Goal: Information Seeking & Learning: Learn about a topic

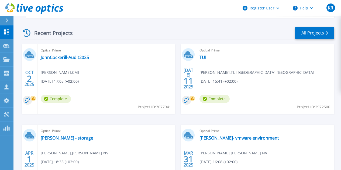
scroll to position [152, 0]
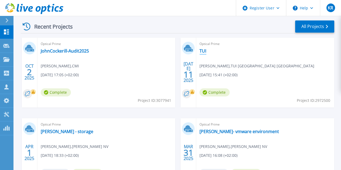
click at [200, 50] on link "TUI" at bounding box center [203, 50] width 7 height 5
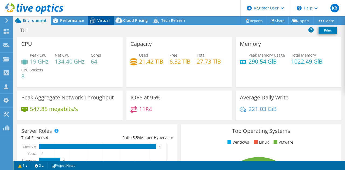
click at [104, 20] on span "Virtual" at bounding box center [103, 20] width 12 height 5
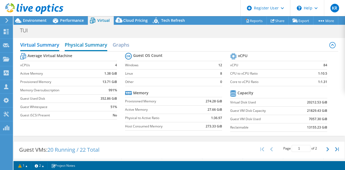
click at [86, 43] on h2 "Physical Summary" at bounding box center [86, 45] width 43 height 12
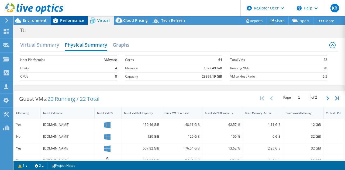
click at [69, 18] on span "Performance" at bounding box center [72, 20] width 24 height 5
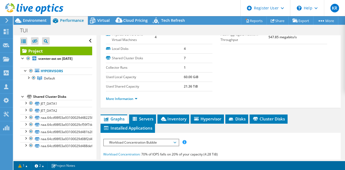
scroll to position [80, 0]
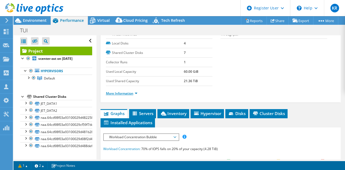
click at [125, 96] on link "More Information" at bounding box center [122, 93] width 32 height 5
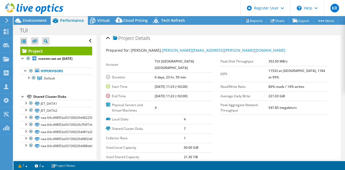
scroll to position [0, 0]
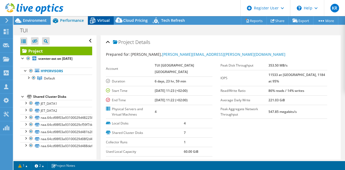
click at [105, 19] on span "Virtual" at bounding box center [103, 20] width 12 height 5
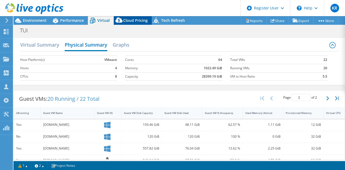
click at [134, 21] on span "Cloud Pricing" at bounding box center [135, 20] width 25 height 5
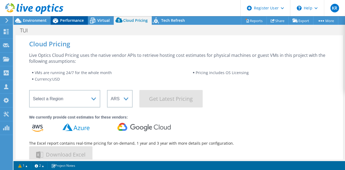
click at [78, 19] on span "Performance" at bounding box center [72, 20] width 24 height 5
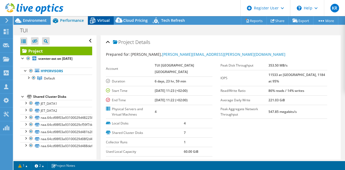
click at [102, 19] on span "Virtual" at bounding box center [103, 20] width 12 height 5
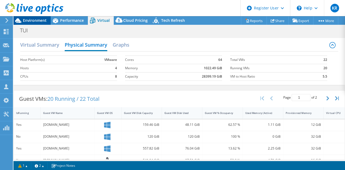
click at [39, 19] on span "Environment" at bounding box center [35, 20] width 24 height 5
